Goal: Information Seeking & Learning: Learn about a topic

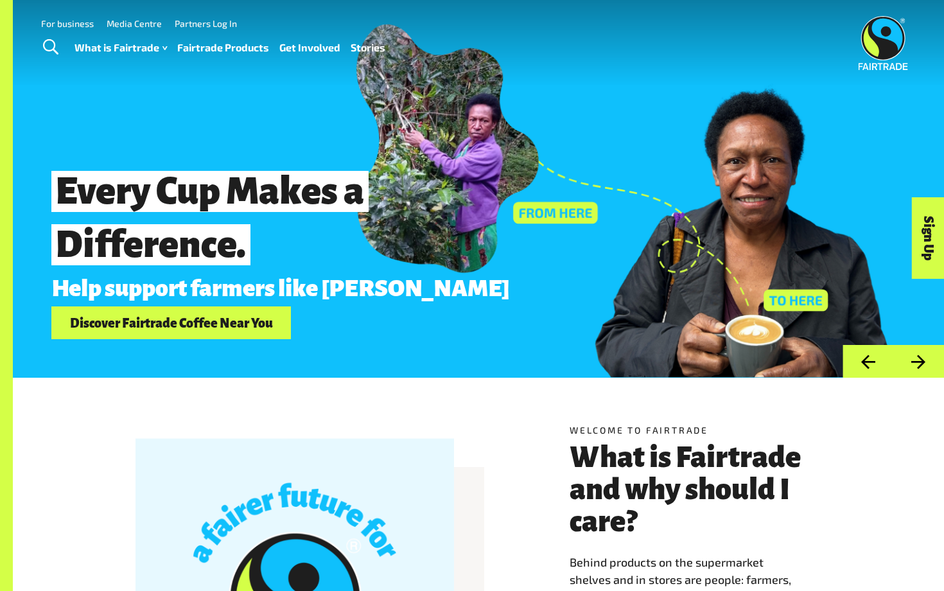
click at [223, 49] on link "Fairtrade Products" at bounding box center [223, 48] width 92 height 19
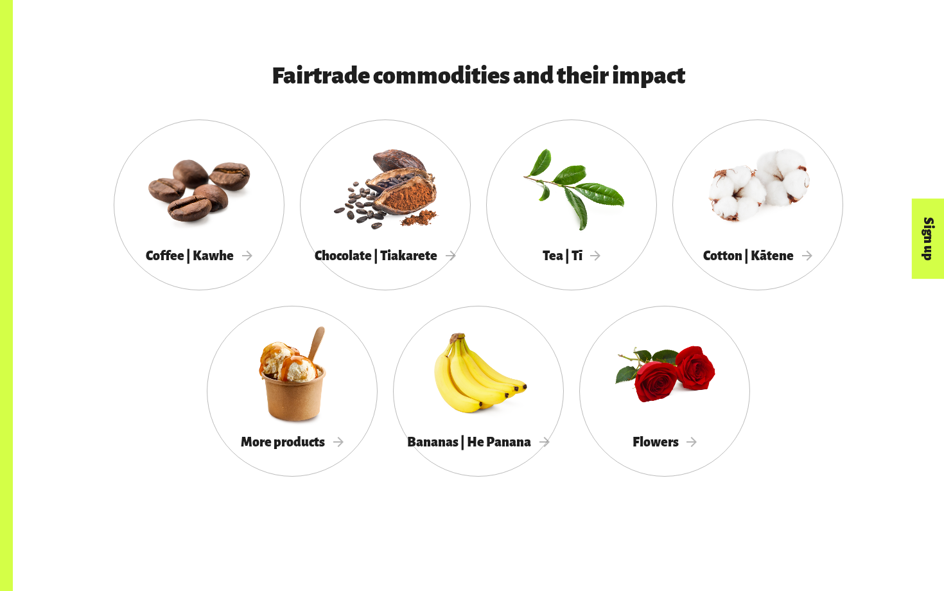
scroll to position [1129, 0]
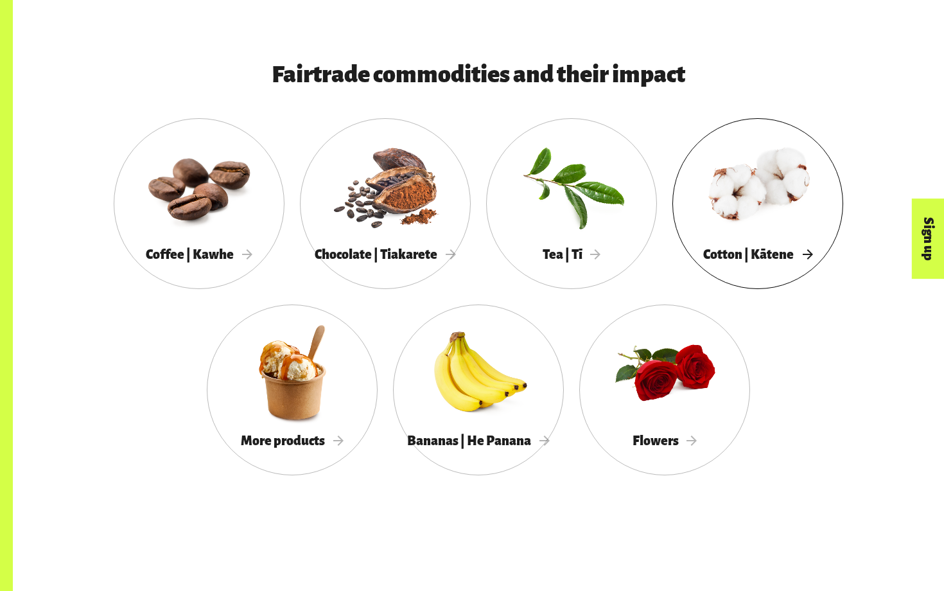
click at [789, 259] on span "Cotton | Kātene" at bounding box center [757, 254] width 109 height 14
click at [385, 207] on div at bounding box center [385, 185] width 171 height 111
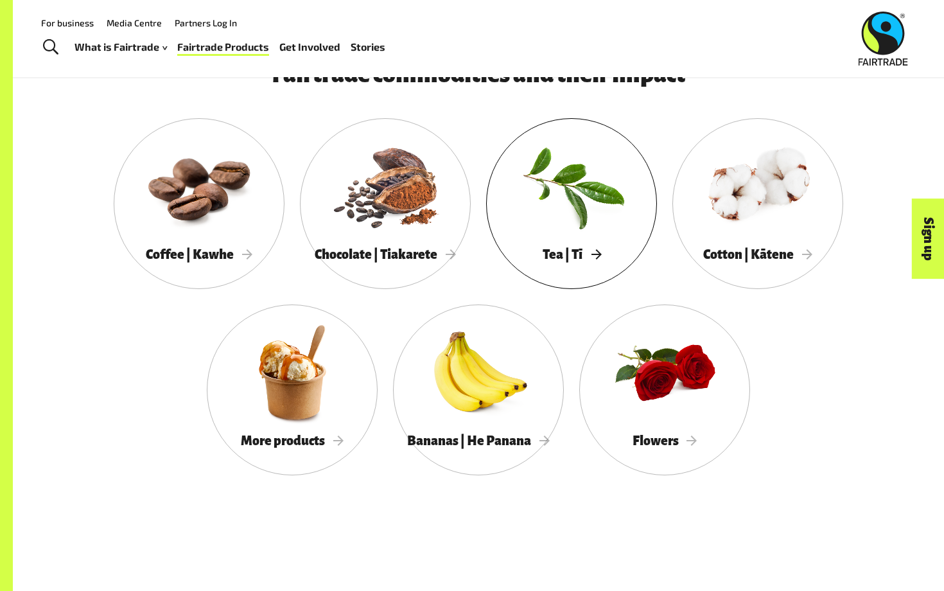
click at [580, 238] on div at bounding box center [571, 185] width 171 height 111
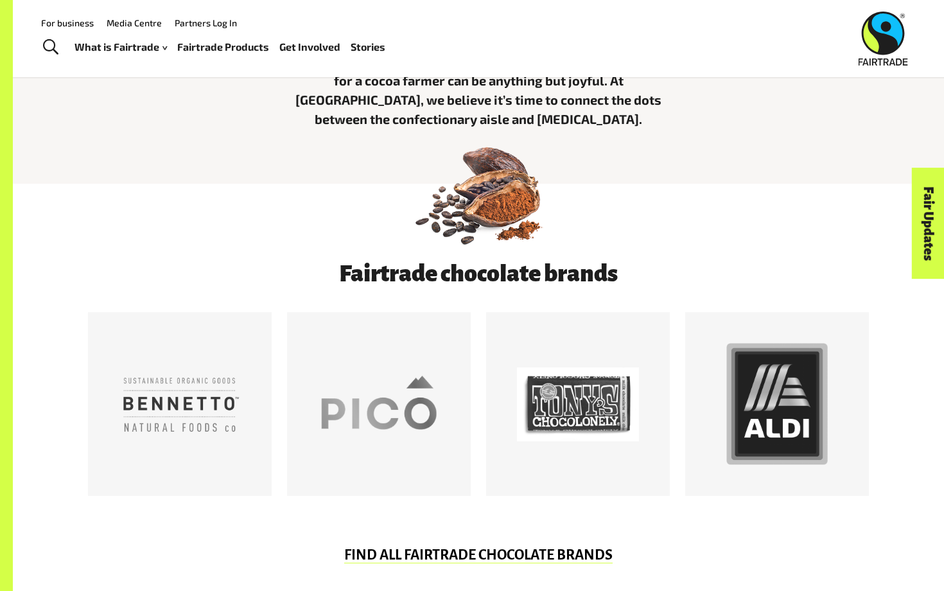
scroll to position [494, 0]
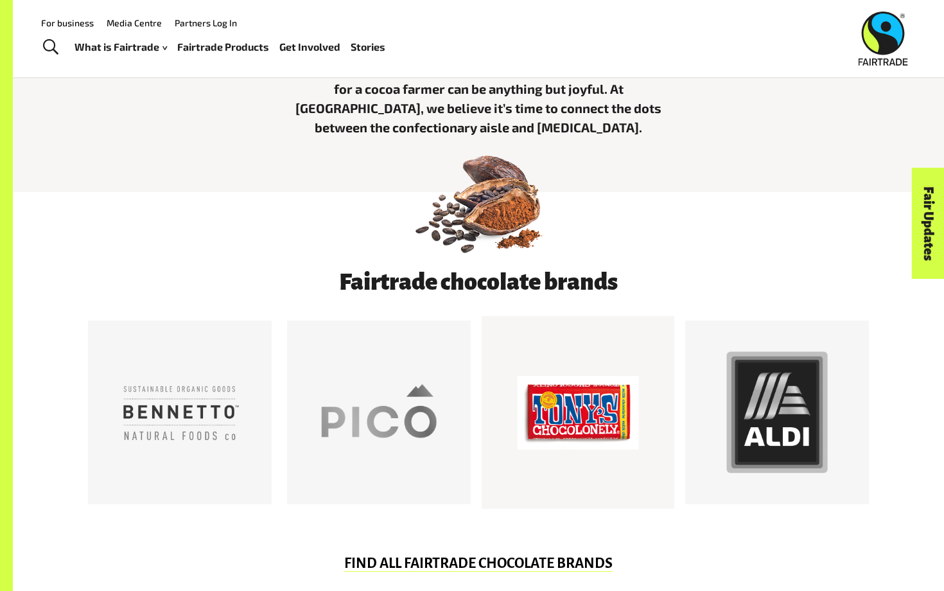
click at [597, 421] on div at bounding box center [578, 412] width 122 height 122
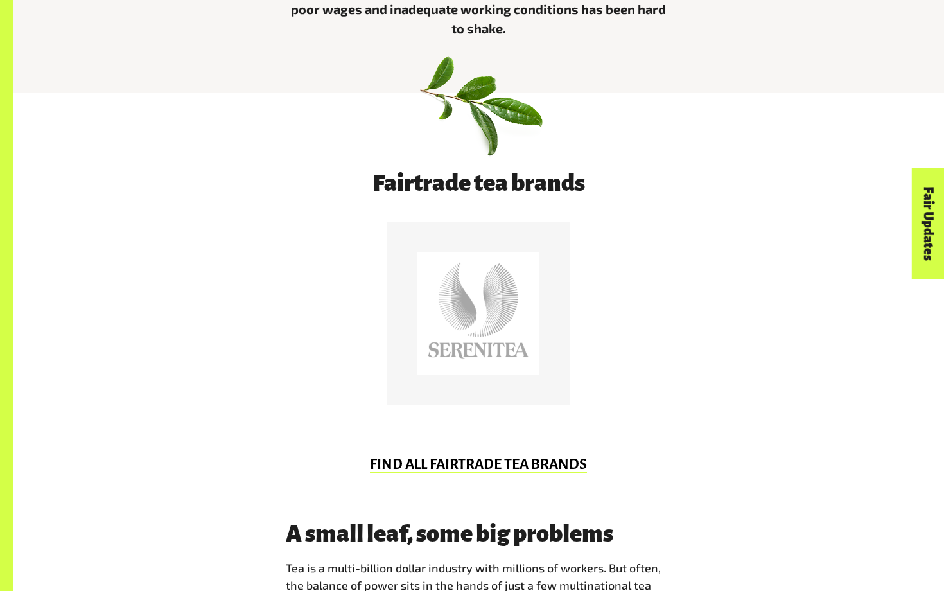
scroll to position [583, 0]
